Goal: Task Accomplishment & Management: Manage account settings

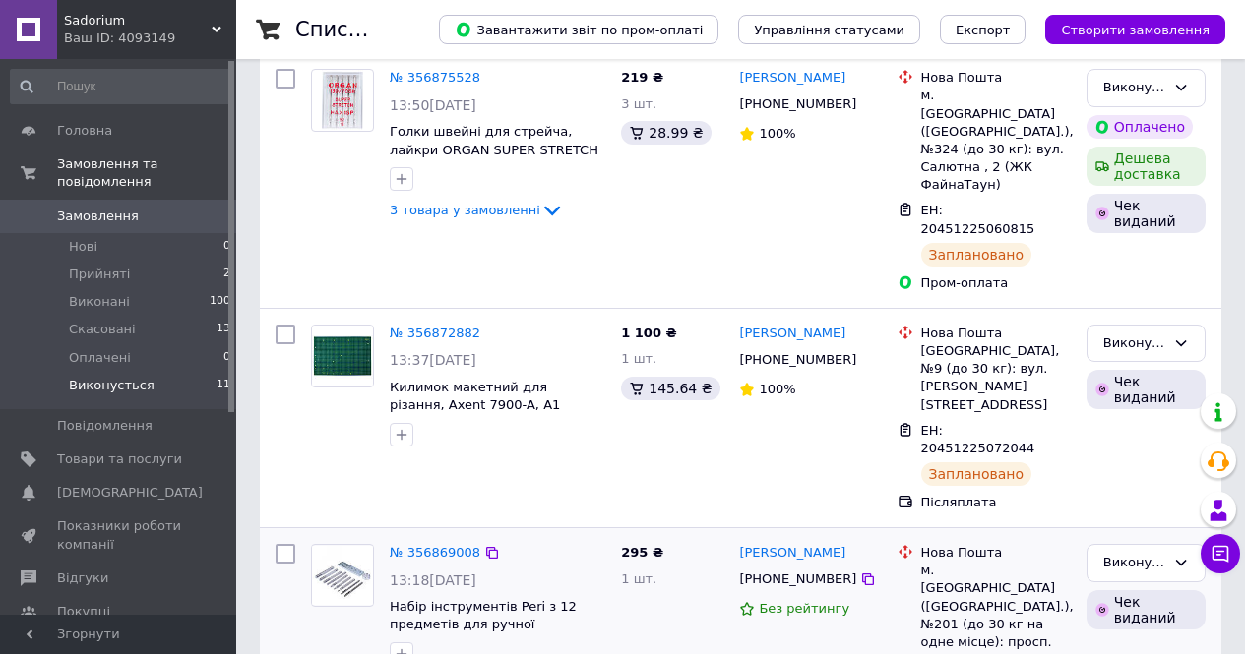
scroll to position [394, 0]
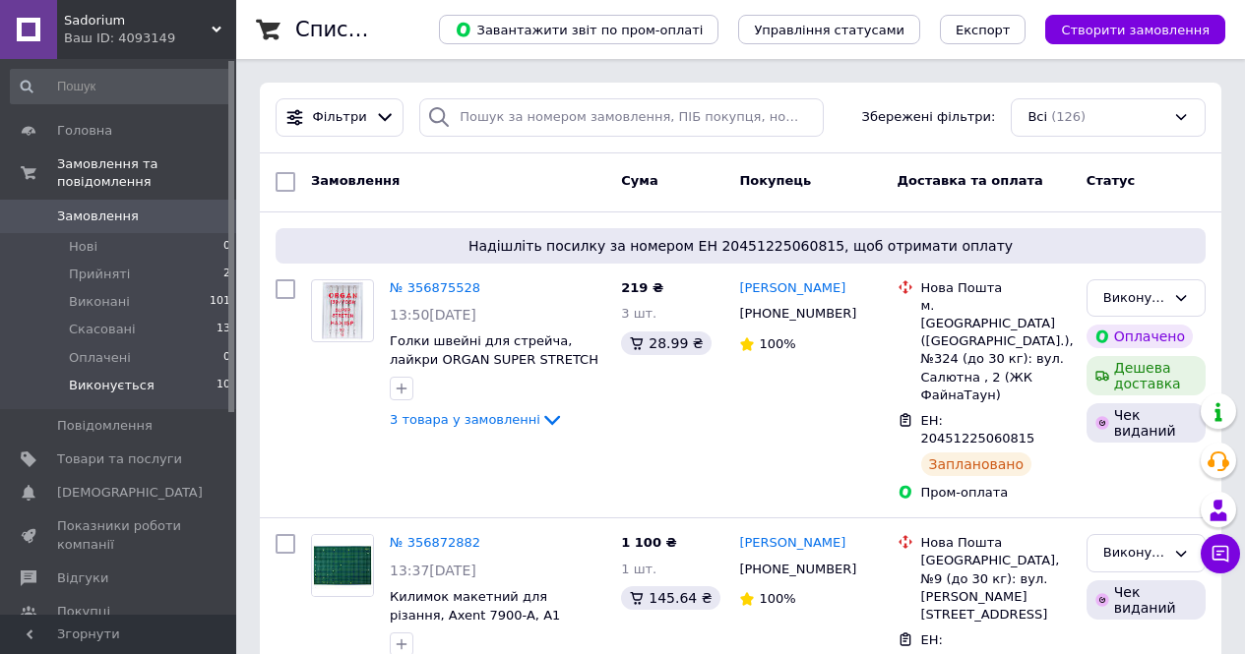
click at [82, 377] on span "Виконується" at bounding box center [112, 386] width 86 height 18
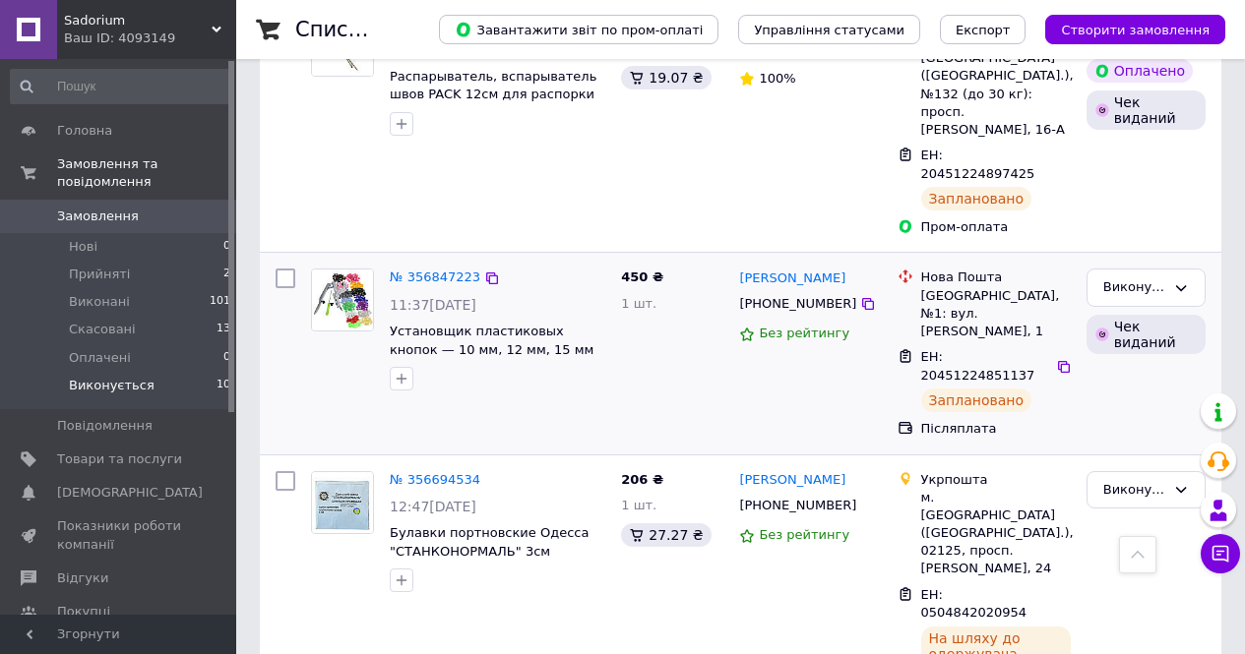
scroll to position [1181, 0]
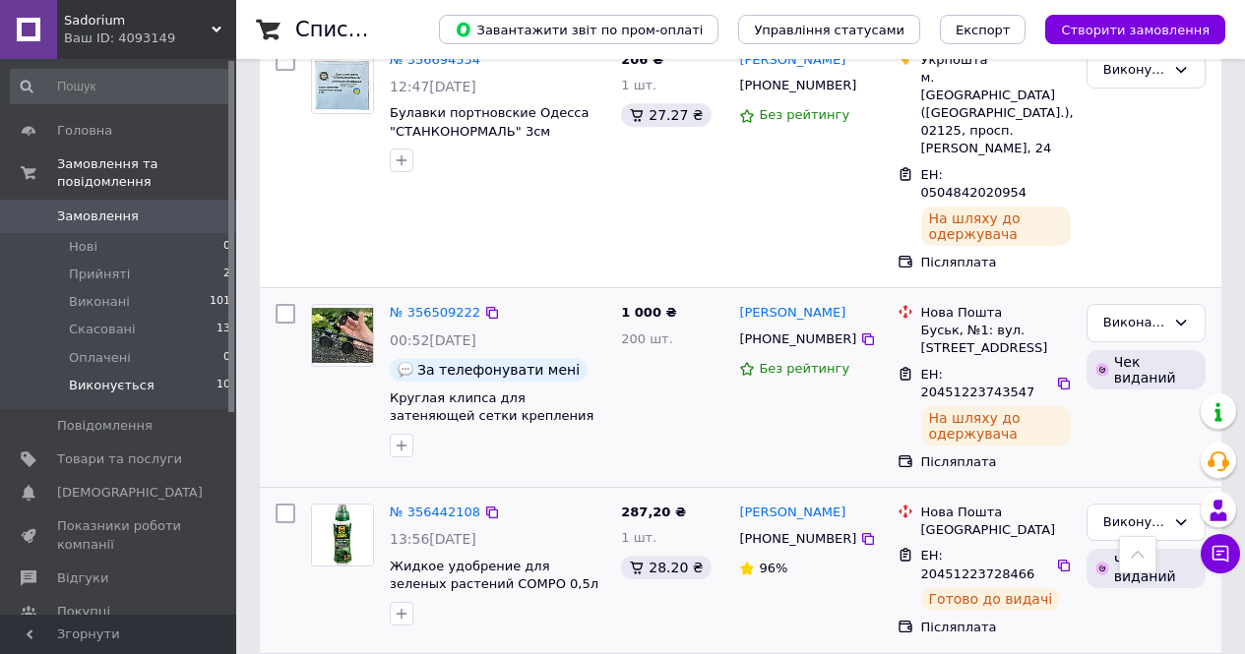
scroll to position [1575, 0]
